Goal: Information Seeking & Learning: Find contact information

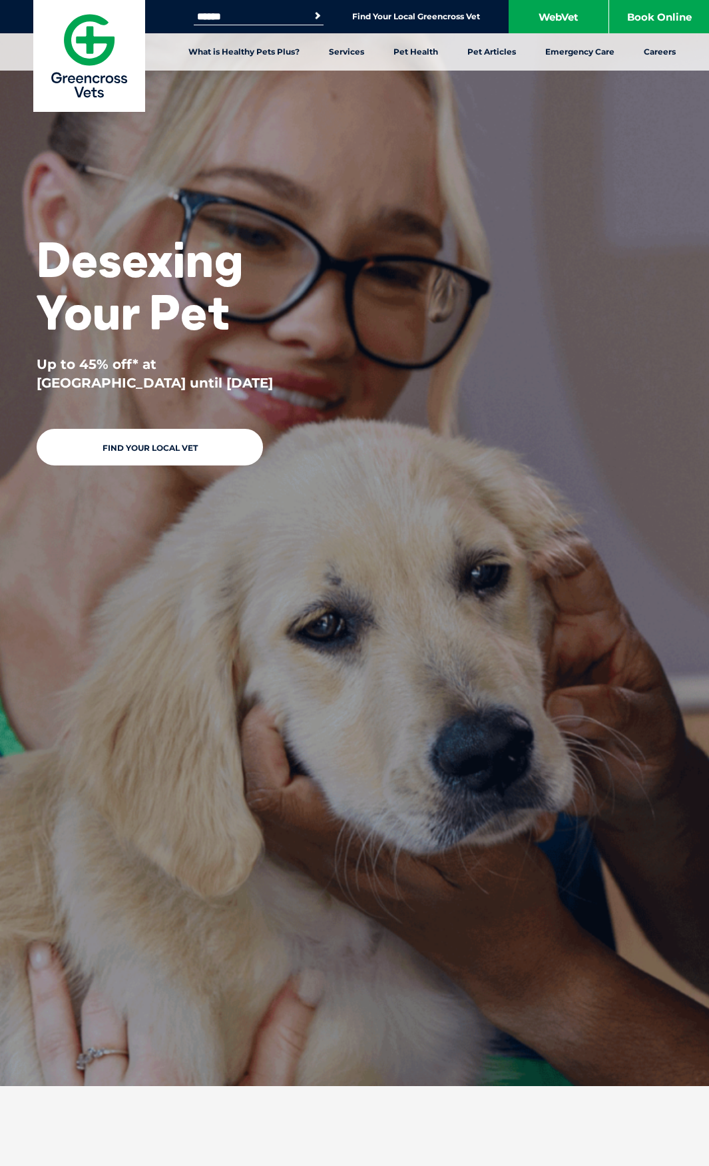
click at [318, 483] on div "Desexing Your Pet Up to 45% off* at Greencross Vets until 31 August 2025 Find Y…" at bounding box center [166, 263] width 333 height 526
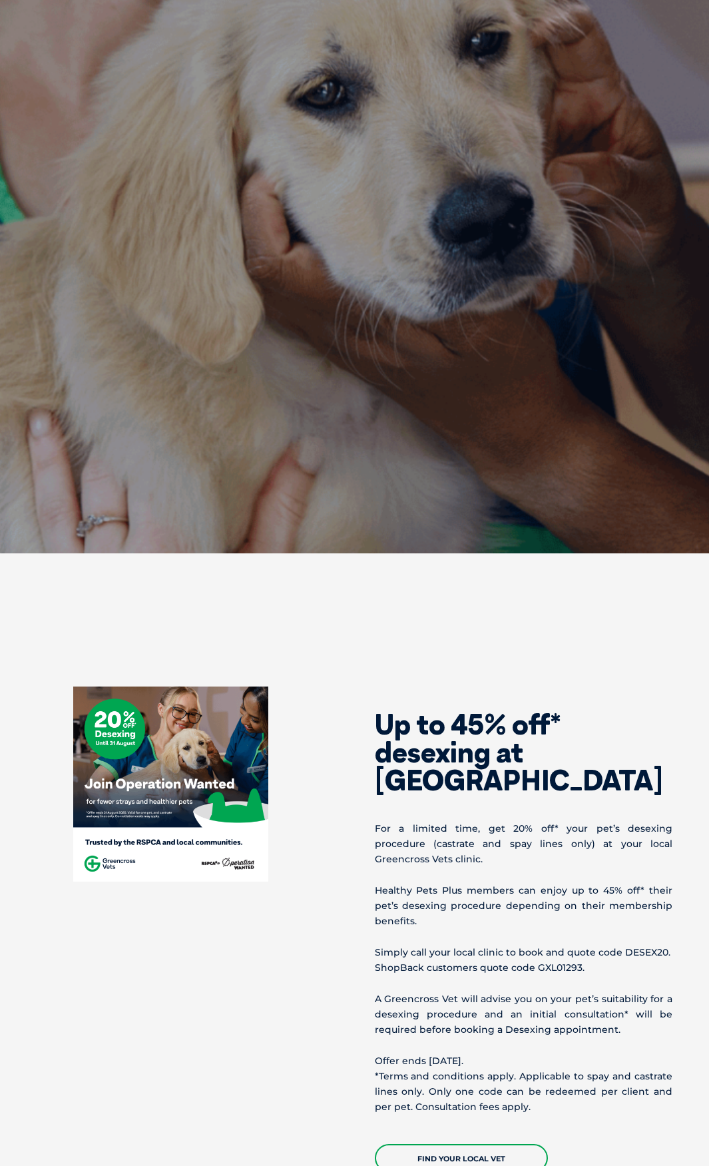
scroll to position [933, 0]
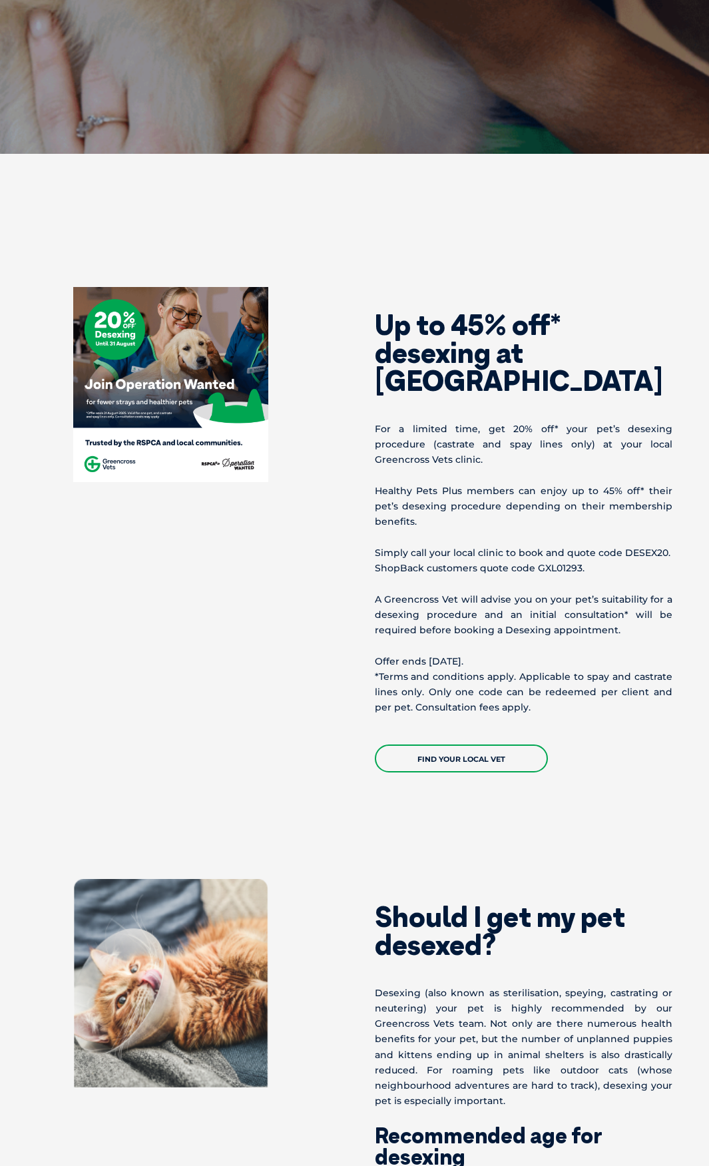
click at [460, 525] on div "Up to 45% off* desexing at Greencross Vets For a limited time, get 20% off* you…" at bounding box center [526, 530] width 342 height 486
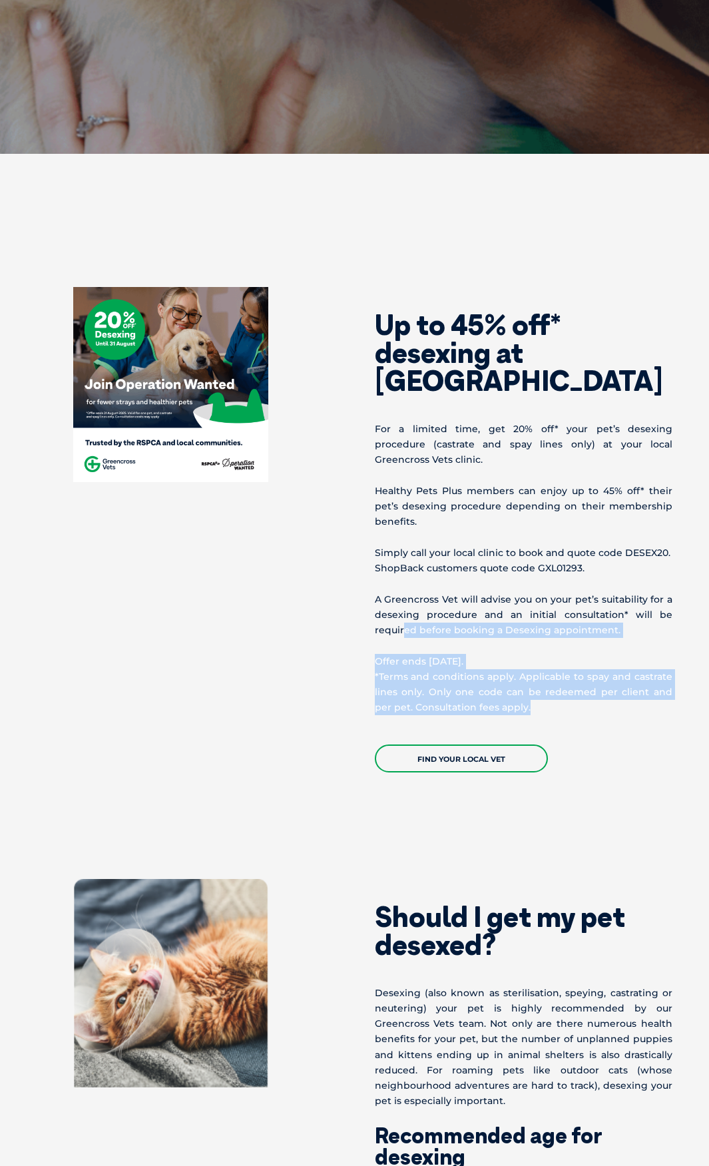
drag, startPoint x: 402, startPoint y: 610, endPoint x: 592, endPoint y: 683, distance: 204.4
click at [544, 704] on div "Up to 45% off* desexing at Greencross Vets For a limited time, get 20% off* you…" at bounding box center [526, 530] width 342 height 486
click at [592, 683] on p "Offer ends 31 August 2025. *Terms and conditions apply. Applicable to spay and …" at bounding box center [524, 685] width 298 height 62
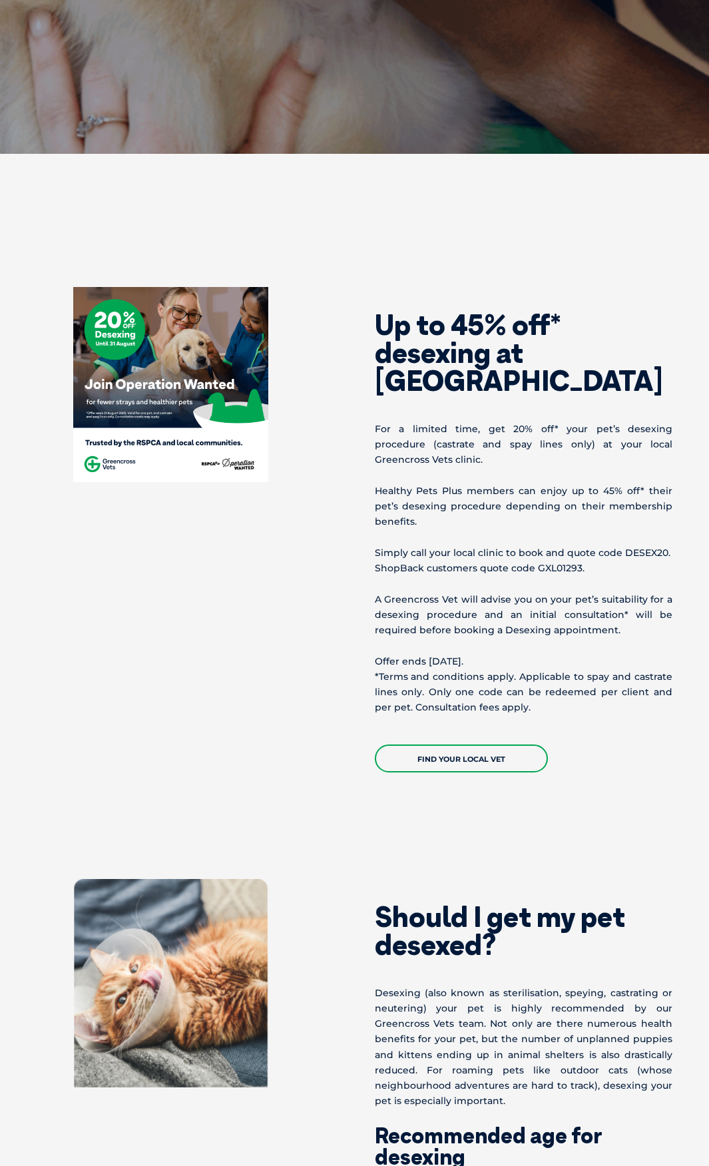
click at [444, 592] on p "A Greencross Vet will advise you on your pet’s suitability for a desexing proce…" at bounding box center [524, 615] width 298 height 47
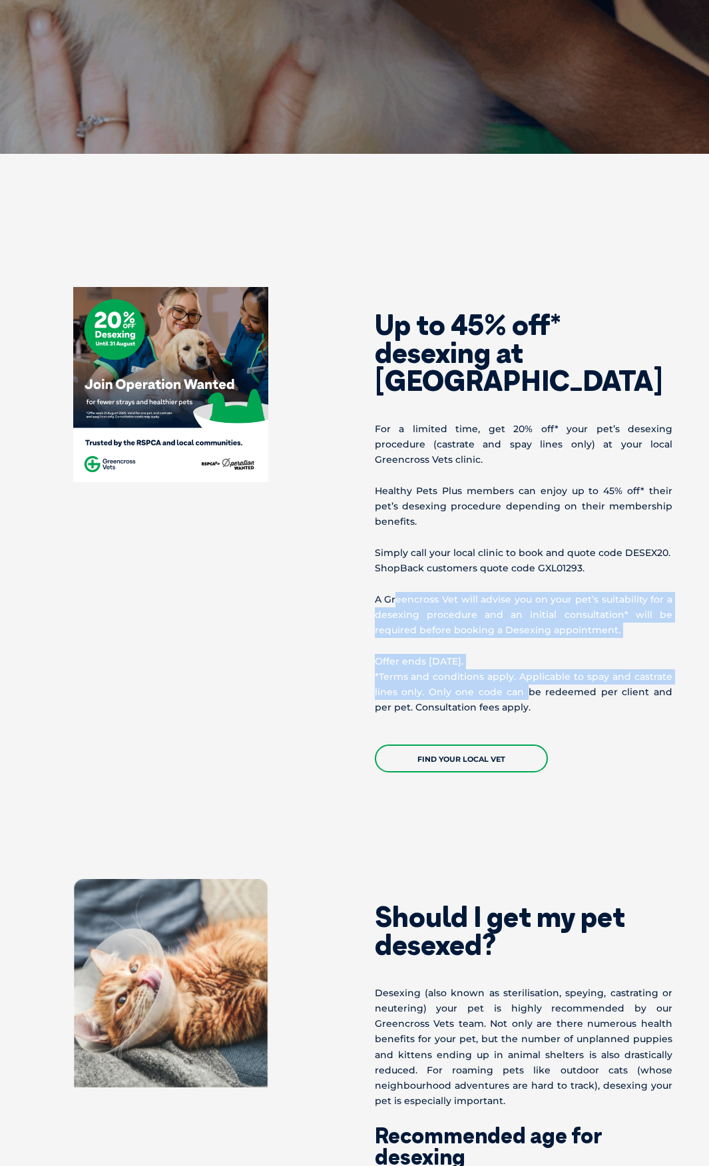
drag, startPoint x: 396, startPoint y: 571, endPoint x: 538, endPoint y: 686, distance: 182.8
click at [537, 693] on div "Up to 45% off* desexing at Greencross Vets For a limited time, get 20% off* you…" at bounding box center [526, 530] width 342 height 486
click at [538, 686] on p "Offer ends 31 August 2025. *Terms and conditions apply. Applicable to spay and …" at bounding box center [524, 685] width 298 height 62
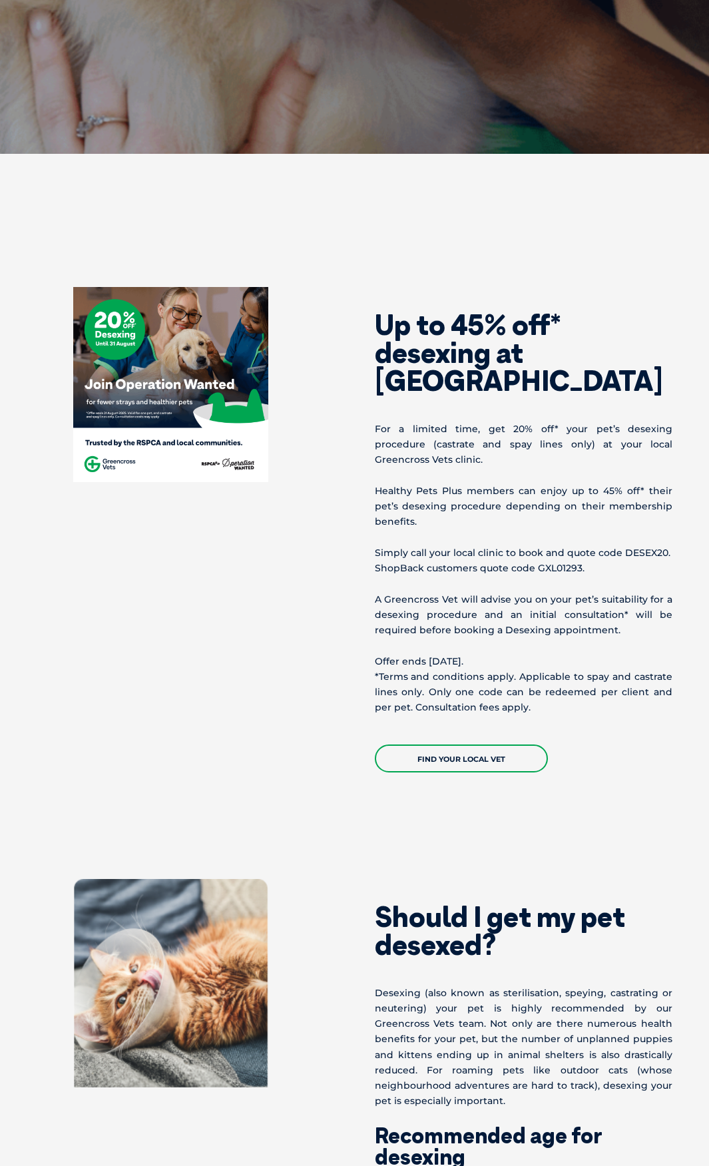
click at [630, 450] on p "For a limited time, get 20% off* your pet’s desexing procedure (castrate and sp…" at bounding box center [524, 445] width 298 height 47
click at [510, 484] on p "Healthy Pets Plus members can enjoy up to 45% off* their pet’s desexing procedu…" at bounding box center [524, 507] width 298 height 47
click at [462, 490] on p "Healthy Pets Plus members can enjoy up to 45% off* their pet’s desexing procedu…" at bounding box center [524, 507] width 298 height 47
click at [452, 413] on div "Up to 45% off* desexing at Greencross Vets For a limited time, get 20% off* you…" at bounding box center [526, 530] width 342 height 486
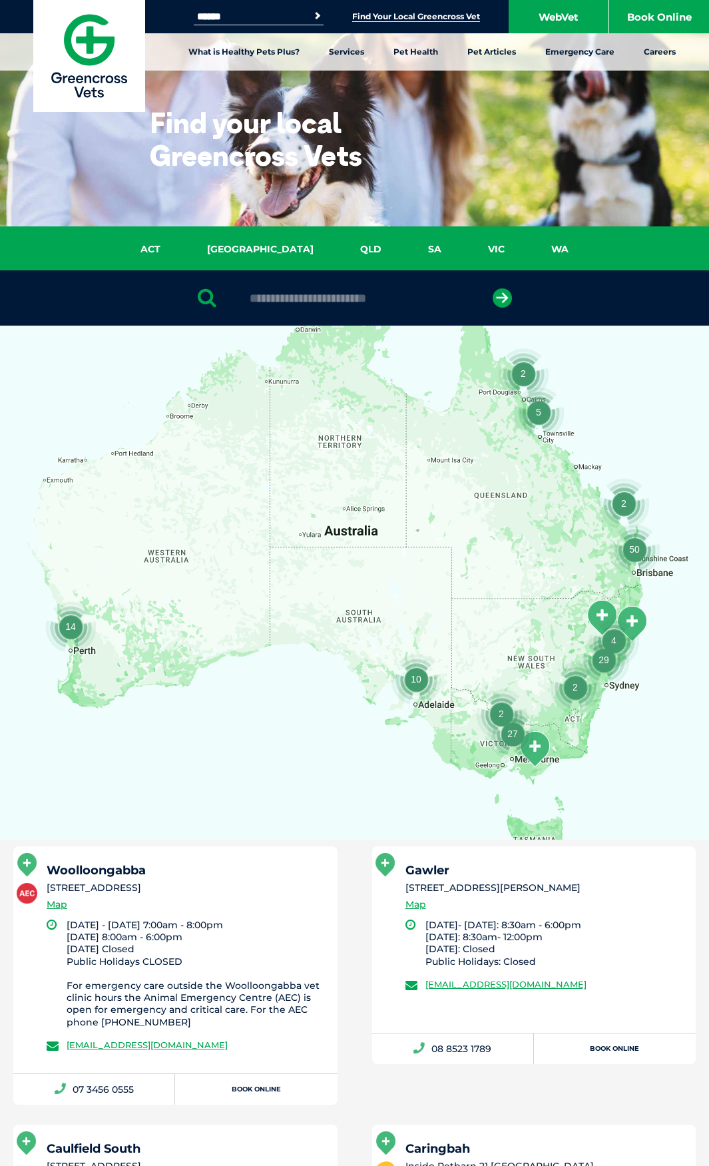
drag, startPoint x: 0, startPoint y: 0, endPoint x: 293, endPoint y: 299, distance: 418.8
click at [293, 299] on input "text" at bounding box center [354, 298] width 223 height 13
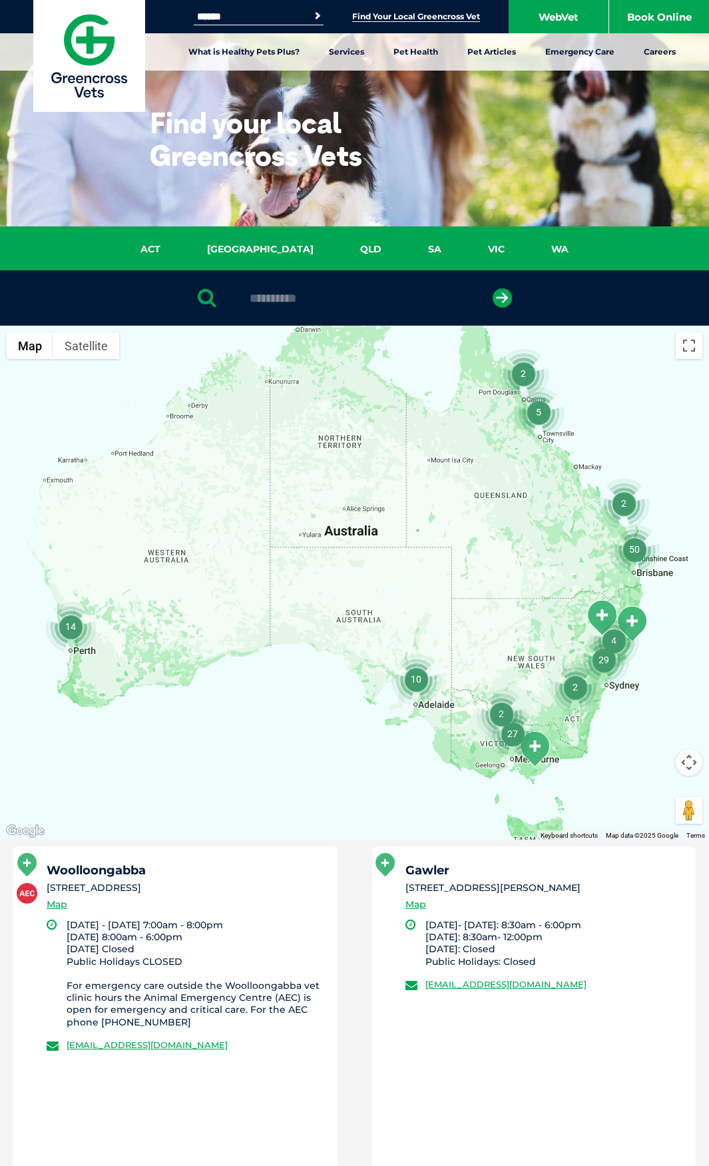
click at [493, 288] on button "submit" at bounding box center [502, 297] width 19 height 19
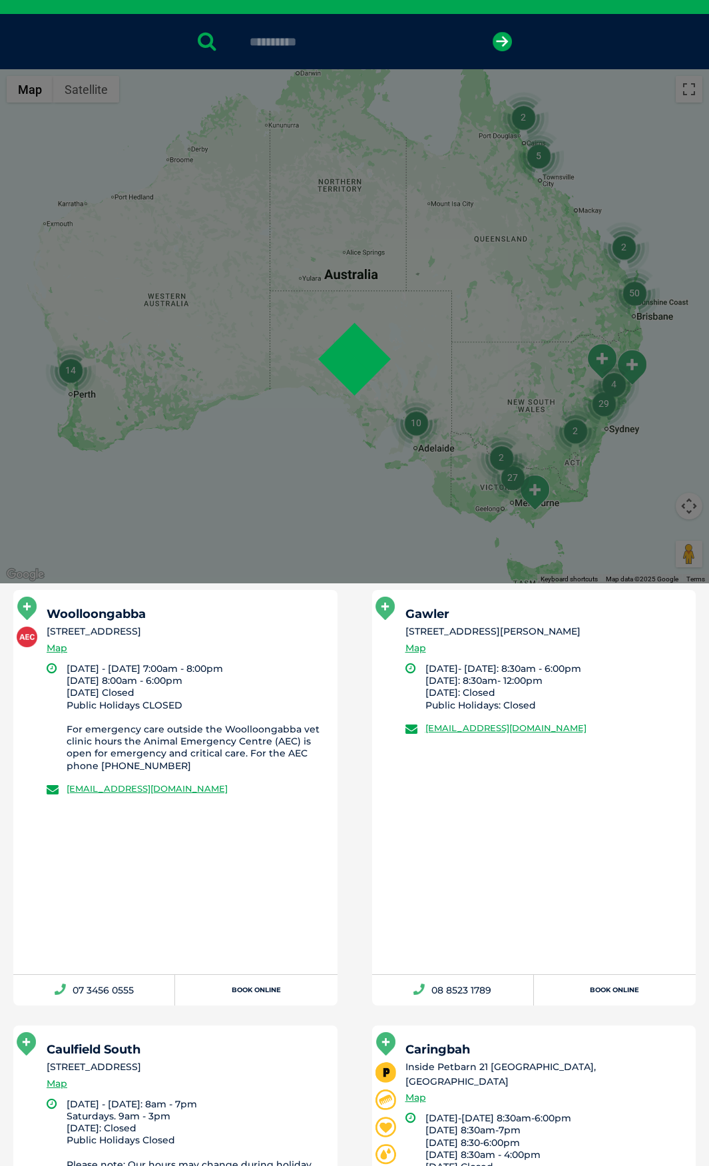
scroll to position [259, 0]
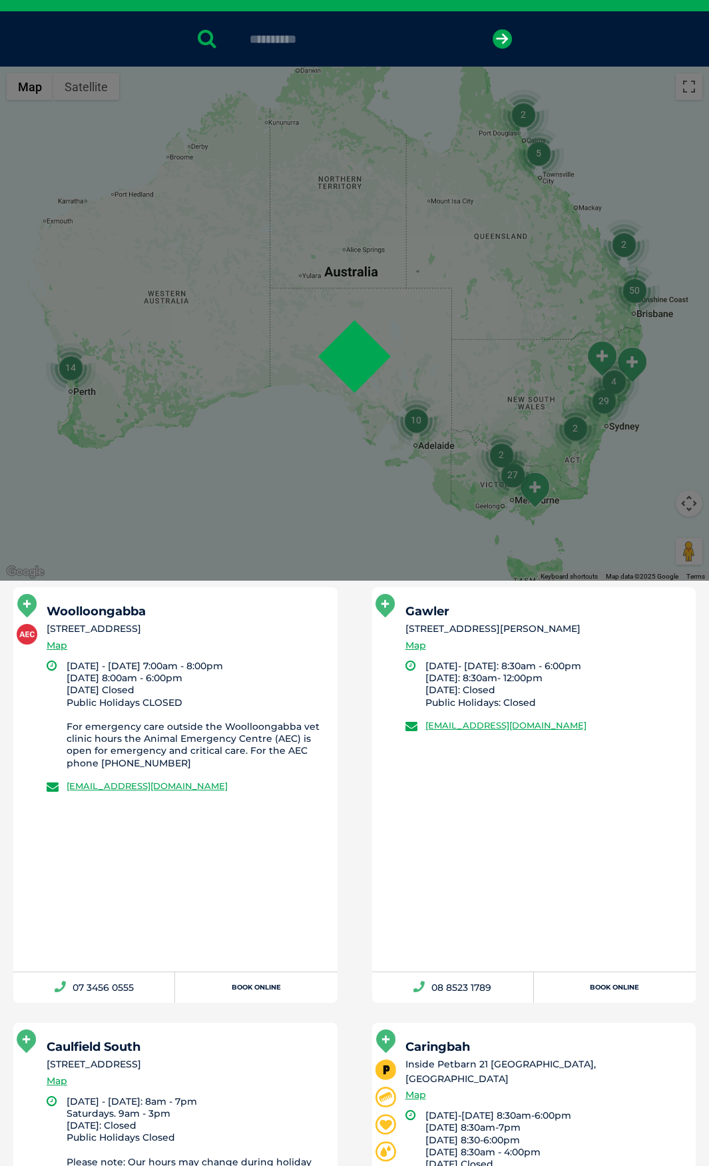
click at [333, 45] on input "**********" at bounding box center [354, 39] width 223 height 13
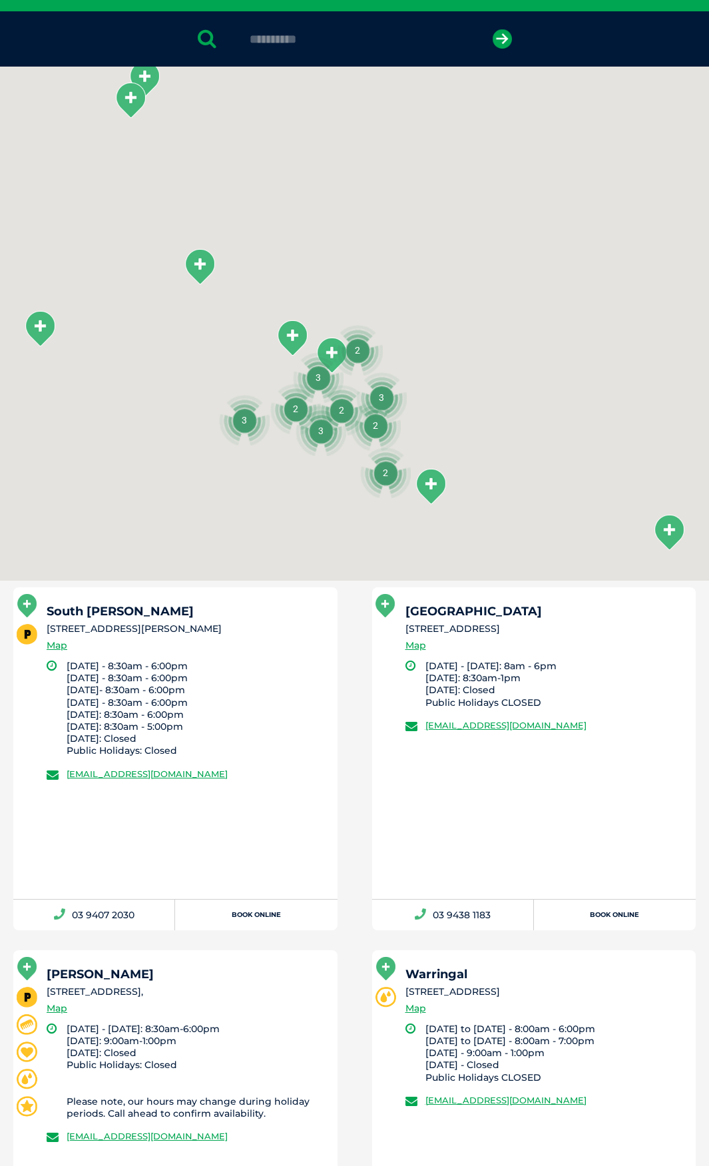
drag, startPoint x: 349, startPoint y: 42, endPoint x: 201, endPoint y: 37, distance: 148.7
click at [201, 38] on div "**********" at bounding box center [354, 38] width 709 height 55
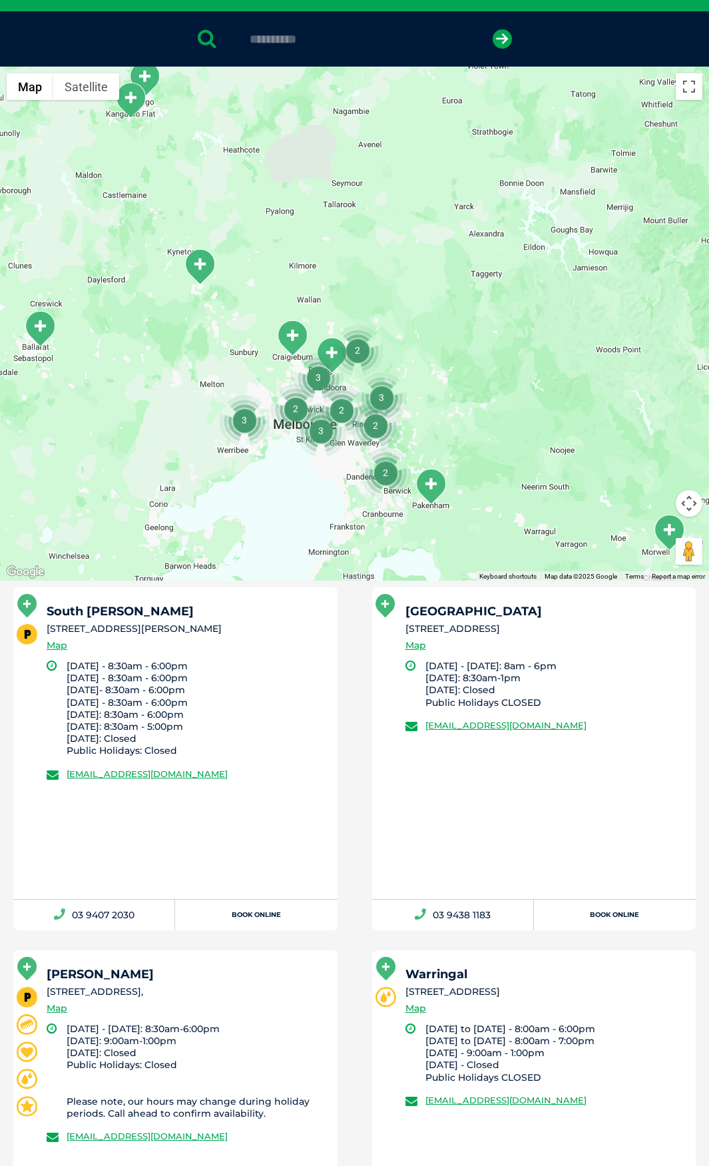
type input "*"
type input "*********"
click at [493, 29] on button "submit" at bounding box center [502, 38] width 19 height 19
click at [220, 634] on li "330-342 McDonalds Rd South Morang 3752" at bounding box center [186, 629] width 279 height 14
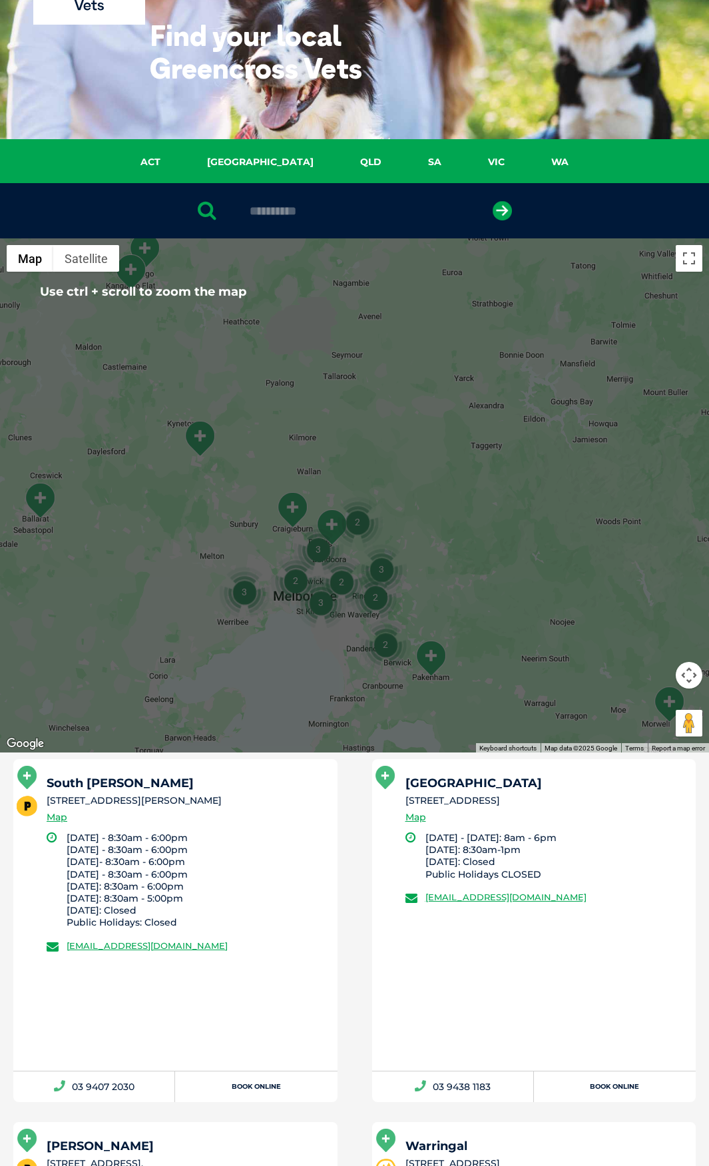
scroll to position [0, 0]
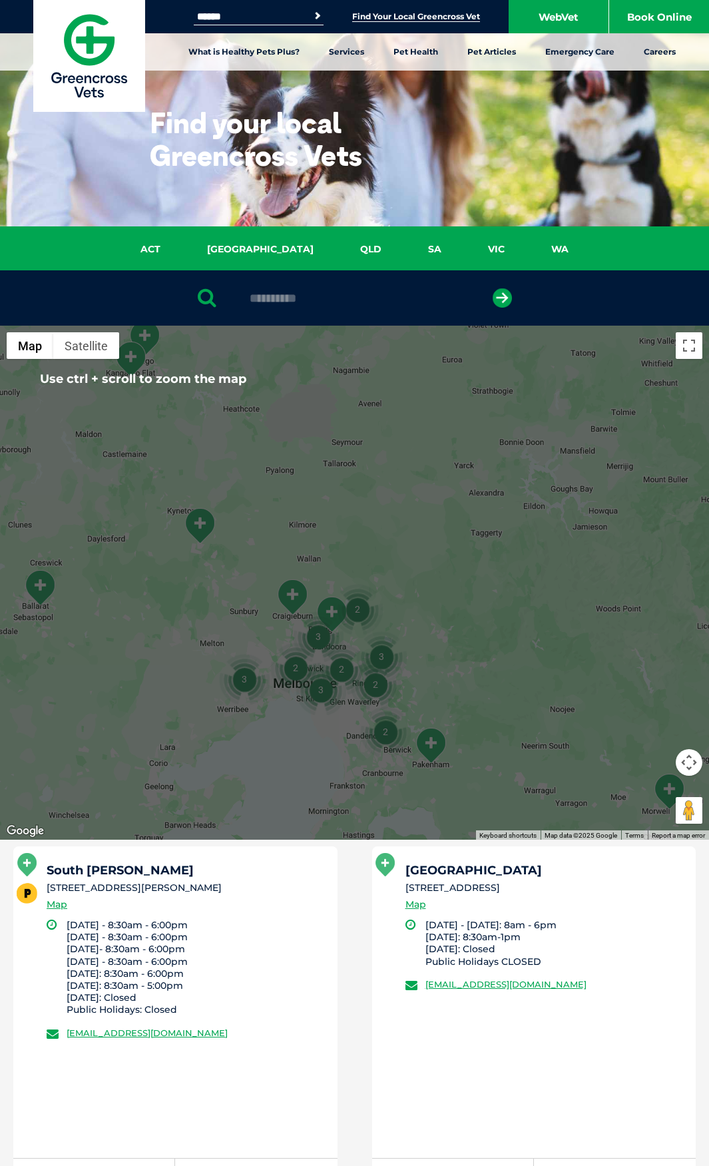
drag, startPoint x: 292, startPoint y: 302, endPoint x: 59, endPoint y: 289, distance: 232.8
click at [59, 289] on div "*********" at bounding box center [354, 297] width 709 height 55
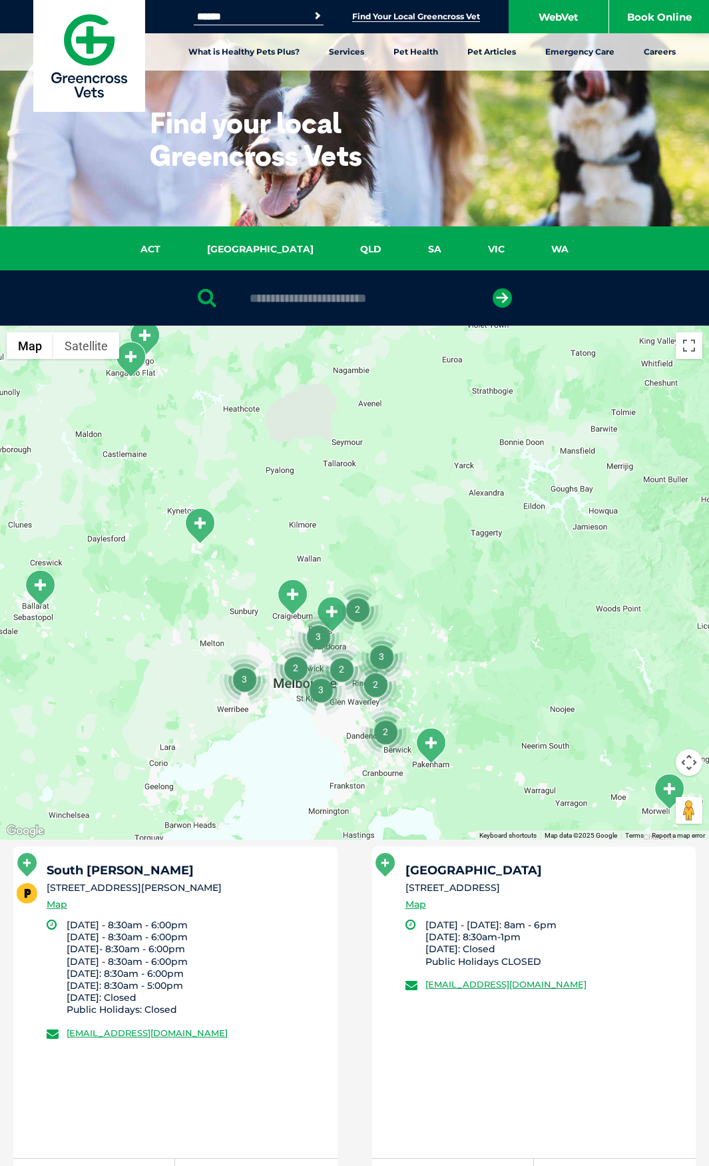
type input "*"
type input "**********"
click at [493, 288] on button "submit" at bounding box center [502, 297] width 19 height 19
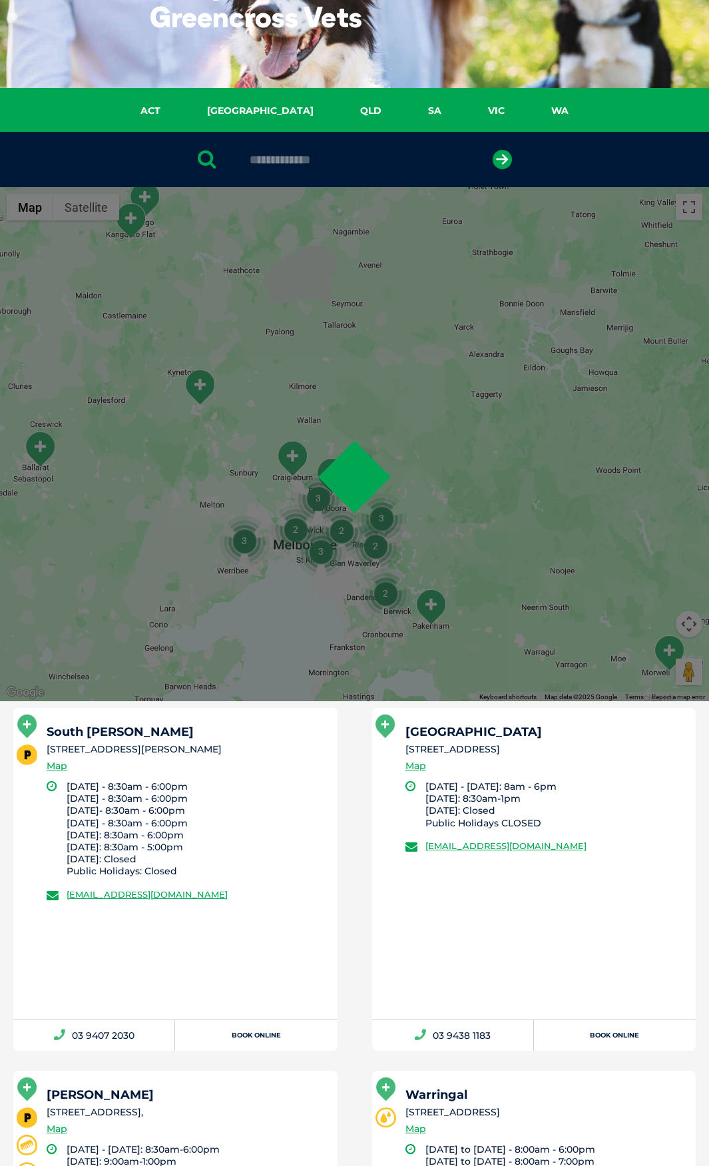
scroll to position [259, 0]
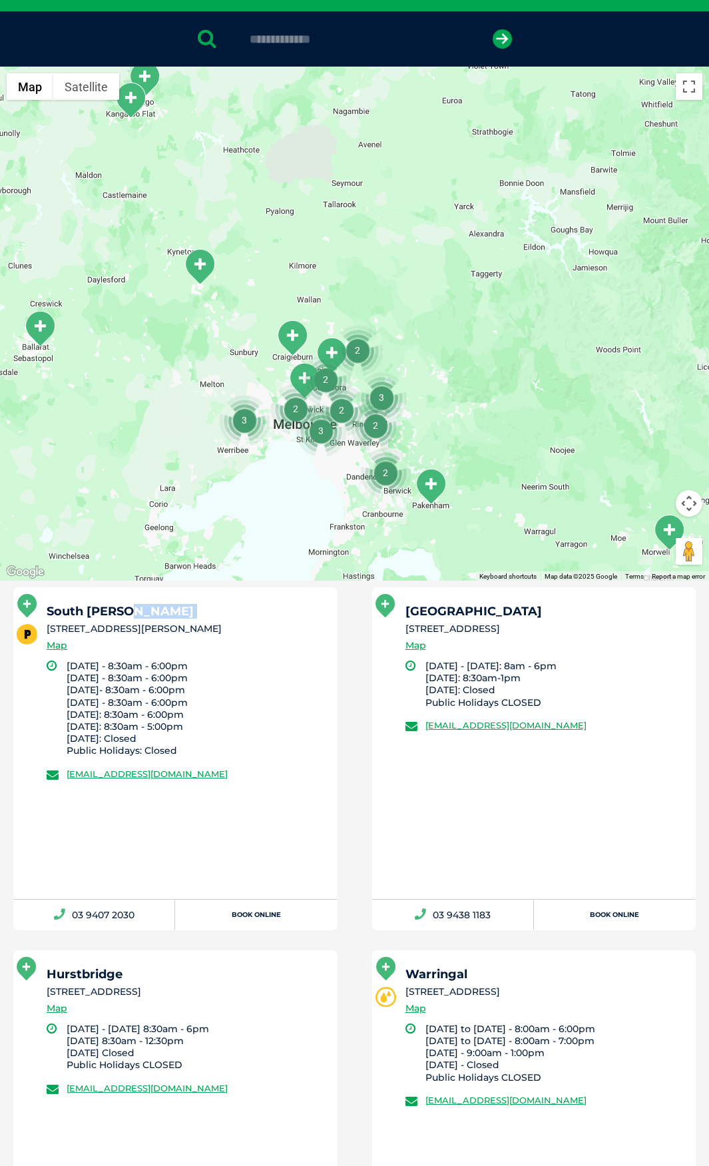
drag, startPoint x: 139, startPoint y: 612, endPoint x: 113, endPoint y: 614, distance: 25.3
click at [43, 618] on div "South Morang 330-342 McDonalds Rd South Morang 3752 Map Monday - 8:30am - 6:00p…" at bounding box center [175, 744] width 324 height 312
copy h5 "South Morang"
click at [178, 630] on li "330-342 McDonalds Rd South Morang 3752" at bounding box center [186, 629] width 279 height 14
click at [200, 627] on li "330-342 McDonalds Rd South Morang 3752" at bounding box center [186, 629] width 279 height 14
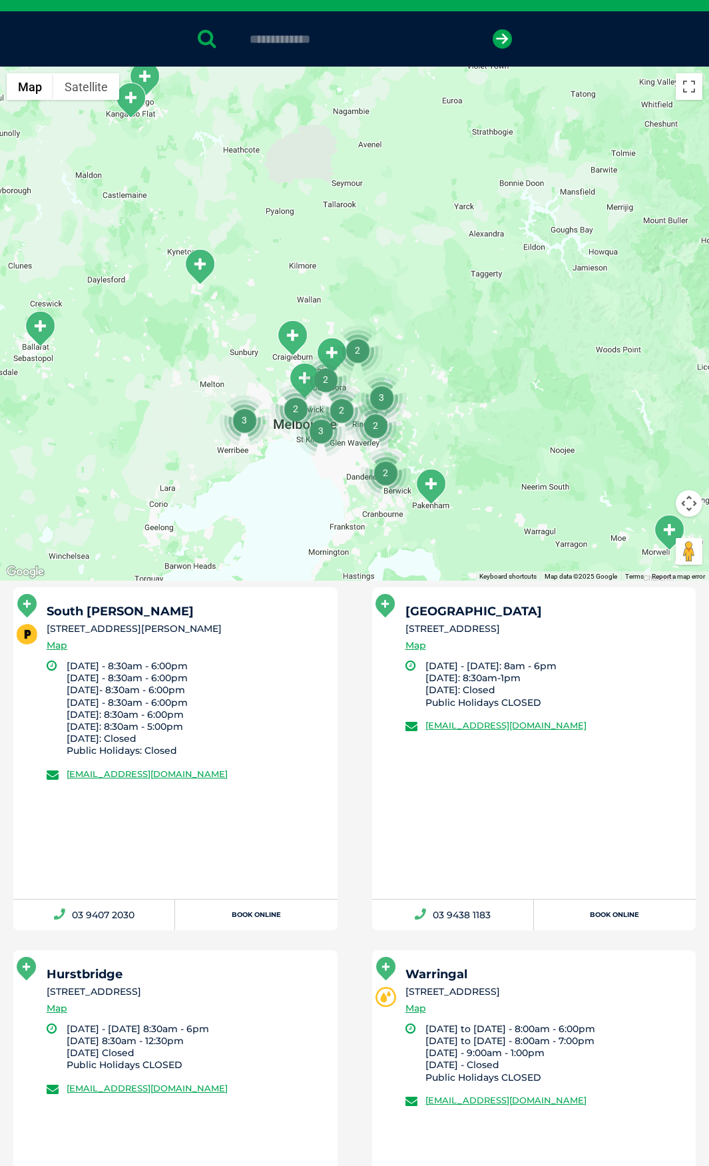
click at [193, 677] on li "Monday - 8:30am - 6:00pm Tuesday - 8:30am - 6:00pm Wednesday- 8:30am - 6:00pm T…" at bounding box center [196, 708] width 259 height 97
click at [138, 641] on div "South Morang 330-342 McDonalds Rd South Morang 3752 Map" at bounding box center [186, 633] width 279 height 55
click at [197, 676] on li "Monday - 8:30am - 6:00pm Tuesday - 8:30am - 6:00pm Wednesday- 8:30am - 6:00pm T…" at bounding box center [196, 708] width 259 height 97
click at [147, 654] on div "South Morang 330-342 McDonalds Rd South Morang 3752 Map" at bounding box center [186, 633] width 279 height 55
drag, startPoint x: 159, startPoint y: 620, endPoint x: 53, endPoint y: 610, distance: 105.7
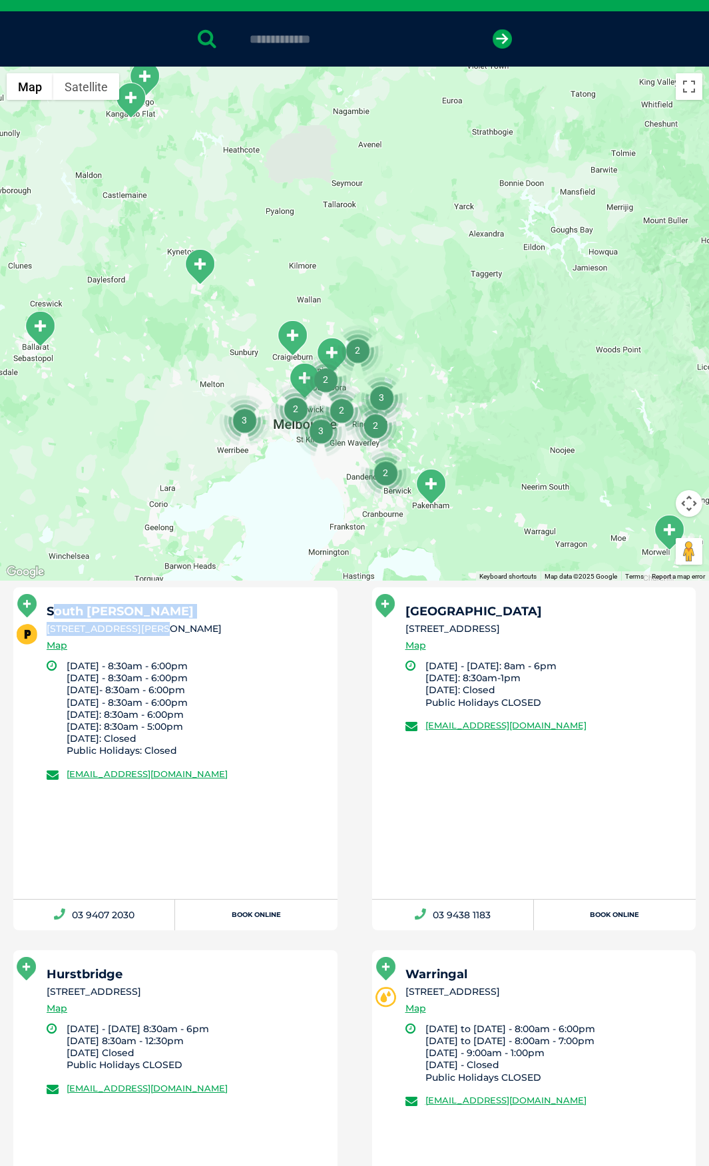
click at [53, 610] on div "South Morang 330-342 McDonalds Rd South Morang 3752 Map" at bounding box center [186, 633] width 279 height 55
click at [105, 610] on h5 "South Morang" at bounding box center [186, 612] width 279 height 12
drag, startPoint x: 141, startPoint y: 610, endPoint x: 47, endPoint y: 618, distance: 94.3
click at [47, 618] on h5 "South Morang" at bounding box center [186, 612] width 279 height 12
copy h5 "South Morang"
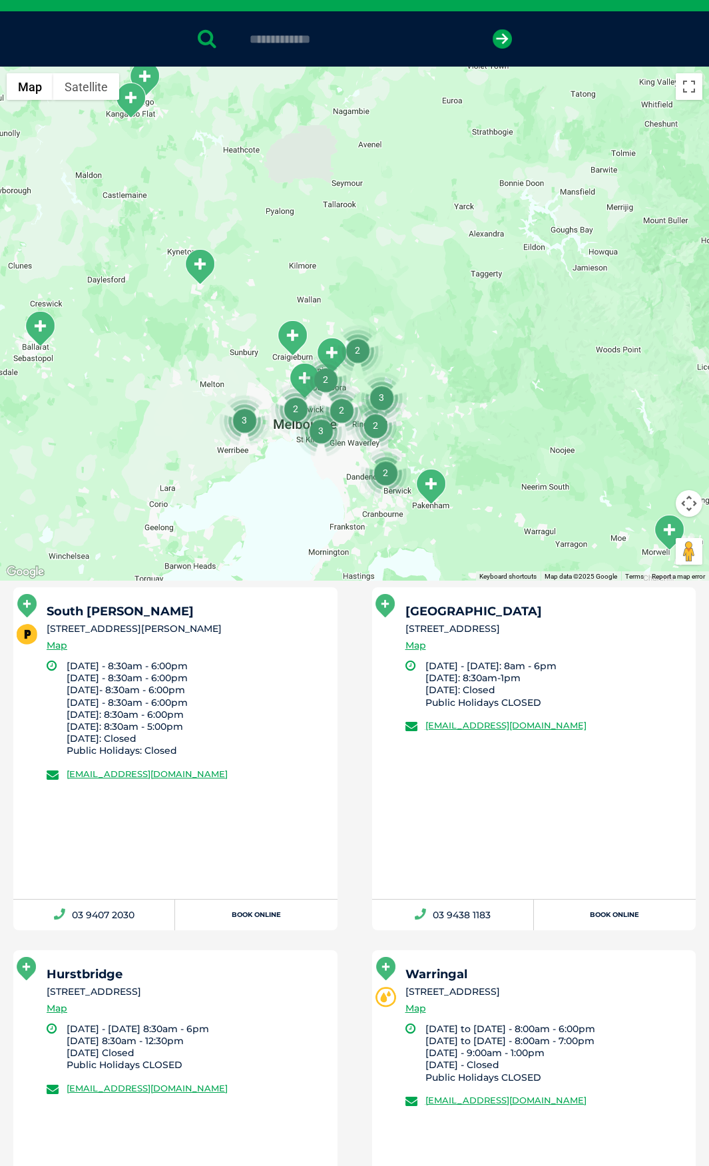
click at [113, 628] on li "330-342 McDonalds Rd South Morang 3752" at bounding box center [186, 629] width 279 height 14
drag, startPoint x: 210, startPoint y: 659, endPoint x: 238, endPoint y: 658, distance: 28.0
click at [210, 659] on div "South Morang 330-342 McDonalds Rd South Morang 3752 Map" at bounding box center [186, 633] width 279 height 55
click at [240, 632] on li "330-342 McDonalds Rd South Morang 3752" at bounding box center [186, 629] width 279 height 14
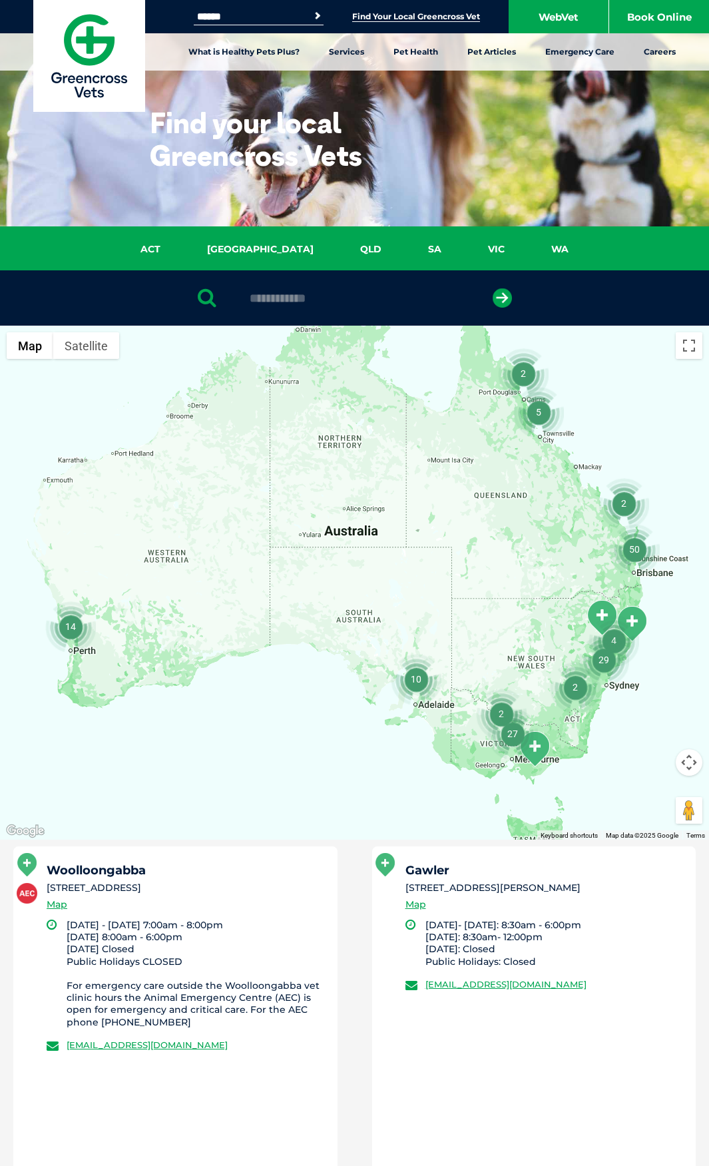
type input "**********"
click at [493, 288] on button "submit" at bounding box center [502, 297] width 19 height 19
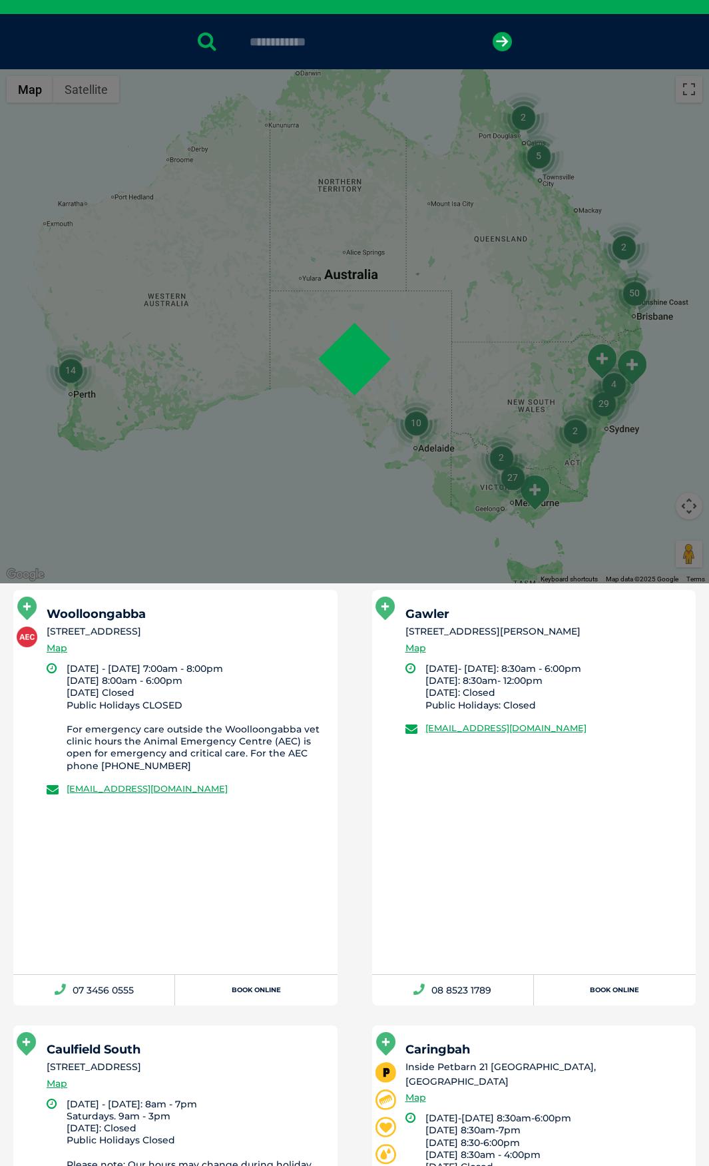
scroll to position [259, 0]
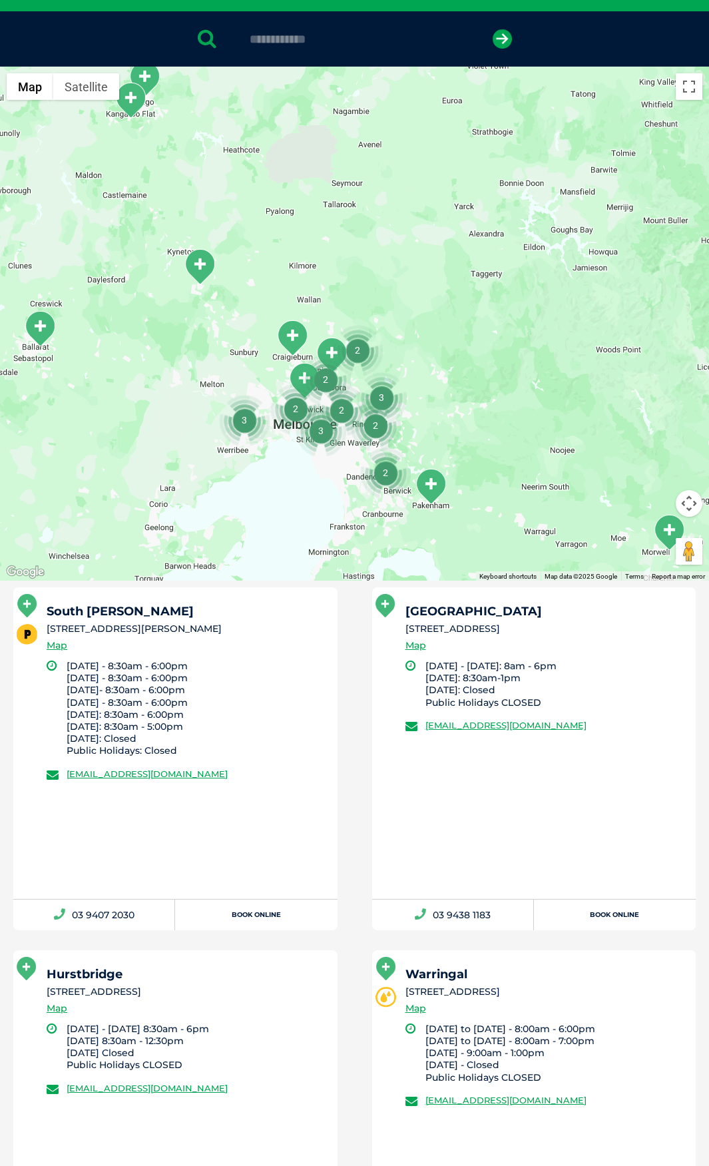
click at [475, 602] on div "Diamond Creek 110 Main Hurstbridge Rd, Diamond Creek VIC 3089 Map Monday - Frid…" at bounding box center [534, 744] width 324 height 312
click at [334, 37] on input "**********" at bounding box center [354, 39] width 223 height 13
drag, startPoint x: 383, startPoint y: 35, endPoint x: 75, endPoint y: 57, distance: 308.6
click at [72, 55] on div "**********" at bounding box center [354, 38] width 709 height 55
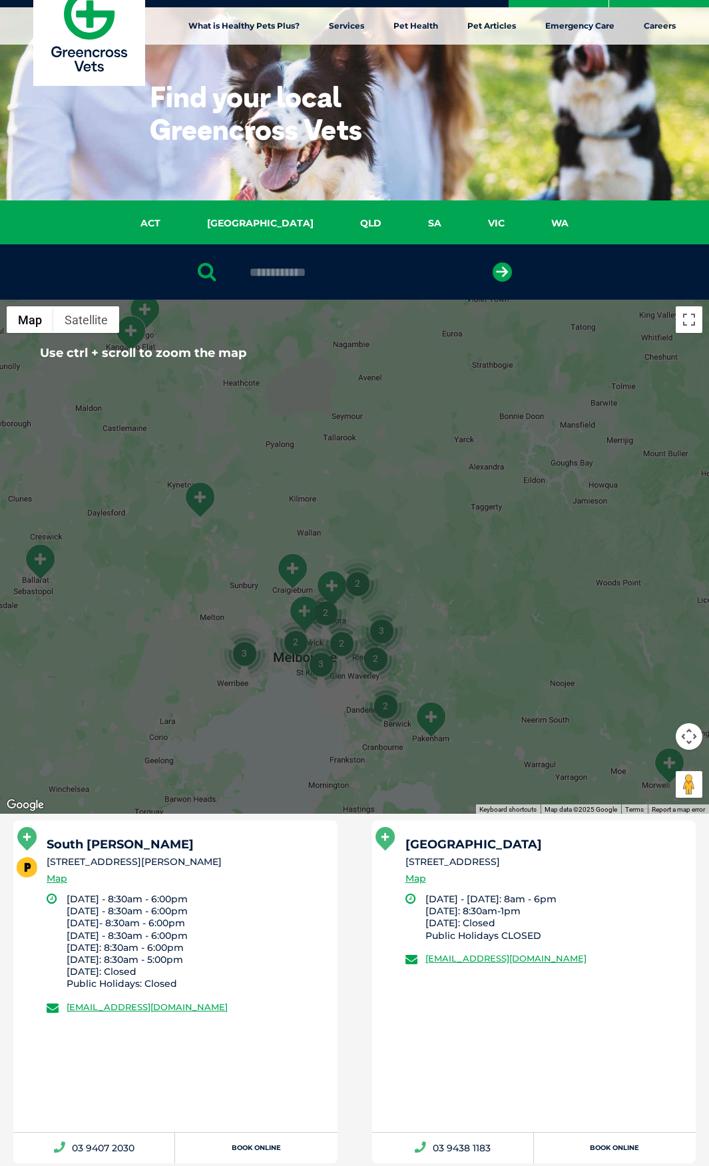
scroll to position [0, 0]
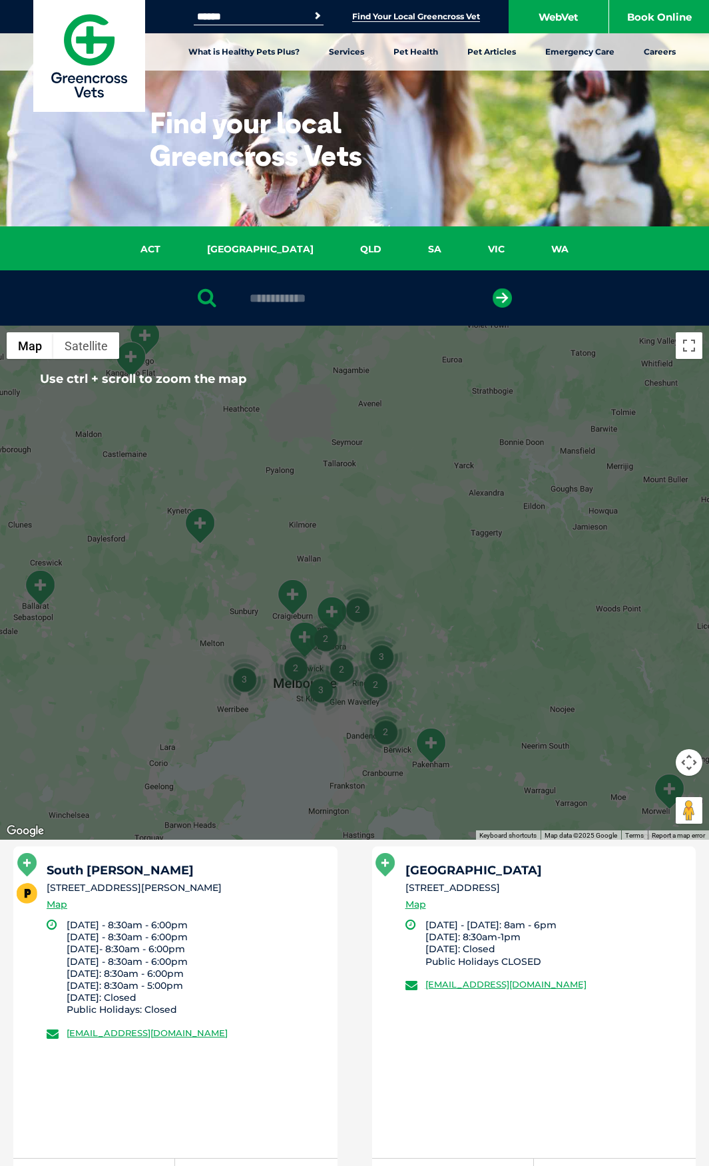
click at [73, 66] on img at bounding box center [89, 56] width 112 height 112
